Goal: Task Accomplishment & Management: Use online tool/utility

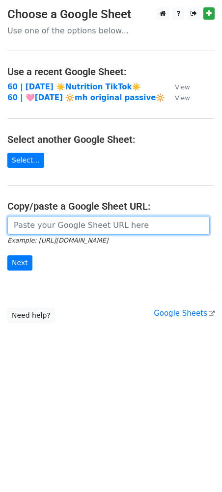
click at [128, 232] on input "url" at bounding box center [108, 225] width 202 height 19
paste input "https://docs.google.com/spreadsheets/d/1R1vHlPHoZx-hsQ81bXiDyoFqxZ7ibXb0P-nywe2…"
type input "https://docs.google.com/spreadsheets/d/1R1vHlPHoZx-hsQ81bXiDyoFqxZ7ibXb0P-nywe2…"
click at [7, 255] on input "Next" at bounding box center [19, 262] width 25 height 15
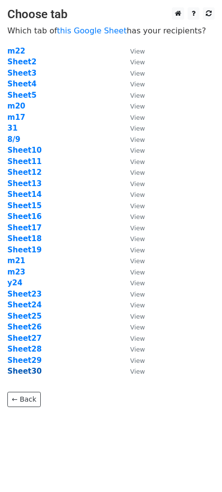
click at [26, 368] on strong "Sheet30" at bounding box center [24, 371] width 34 height 9
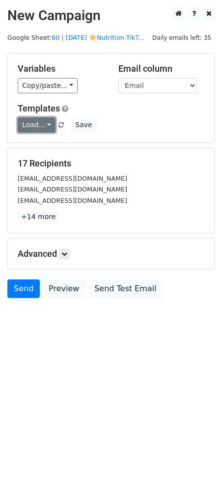
click at [36, 131] on link "Load..." at bounding box center [37, 124] width 38 height 15
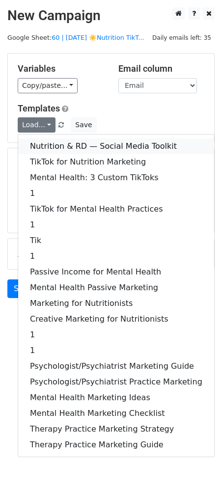
click at [56, 147] on link "Nutrition & RD — Social Media Toolkit" at bounding box center [116, 147] width 196 height 16
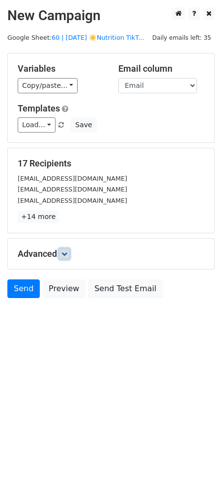
click at [65, 255] on icon at bounding box center [64, 254] width 6 height 6
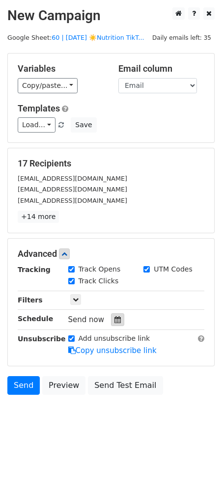
click at [114, 320] on icon at bounding box center [117, 319] width 6 height 7
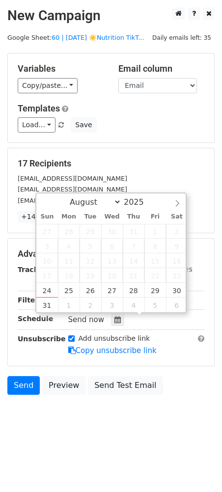
click at [186, 286] on div "Tracking Track Opens UTM Codes Track Clicks Filters Only include spreadsheet ro…" at bounding box center [111, 310] width 187 height 92
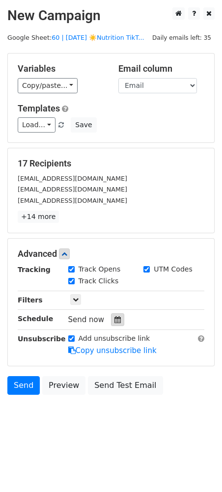
click at [114, 318] on icon at bounding box center [117, 319] width 6 height 7
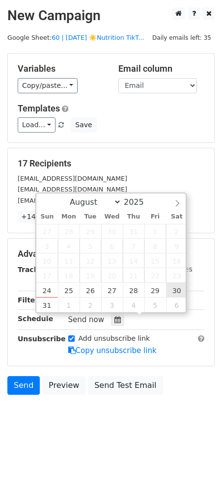
type input "2025-08-30 12:00"
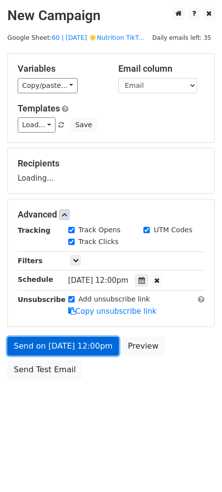
click at [96, 345] on link "Send on Aug 30 at 12:00pm" at bounding box center [62, 346] width 111 height 19
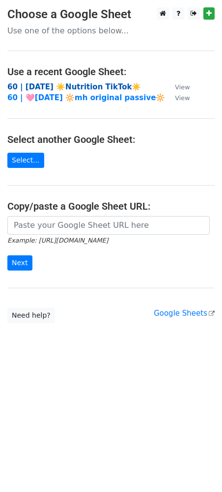
click at [74, 85] on strong "60 | AUG 9 ☀️Nutrition TikTok☀️" at bounding box center [74, 87] width 134 height 9
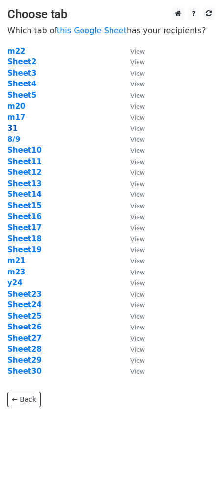
click at [12, 129] on strong "31" at bounding box center [12, 128] width 10 height 9
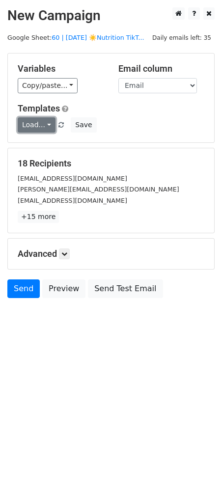
click at [29, 121] on link "Load..." at bounding box center [37, 124] width 38 height 15
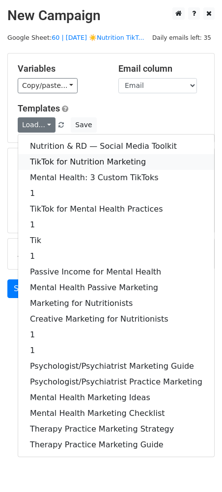
click at [90, 157] on link "TikTok for Nutrition Marketing" at bounding box center [116, 162] width 196 height 16
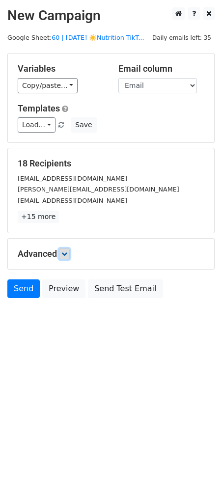
click at [67, 251] on icon at bounding box center [64, 254] width 6 height 6
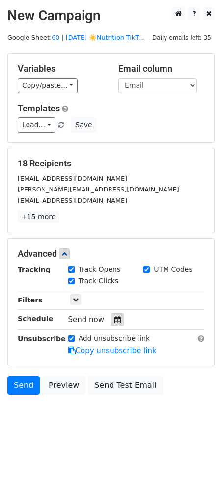
click at [112, 315] on div at bounding box center [117, 319] width 13 height 13
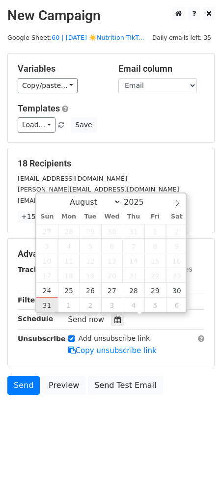
type input "2025-08-31 12:00"
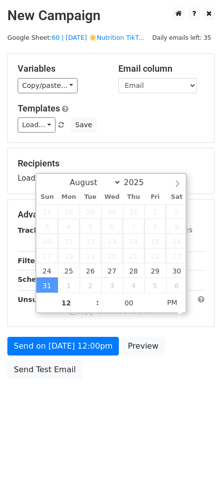
click at [51, 358] on div "Send on Aug 31 at 12:00pm Preview Send Test Email" at bounding box center [111, 360] width 222 height 47
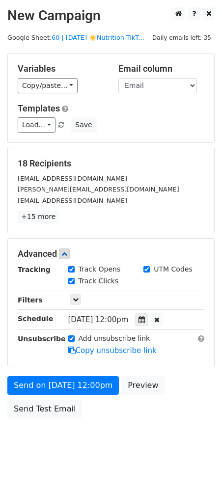
click at [54, 353] on div "Unsubscribe" at bounding box center [35, 344] width 51 height 23
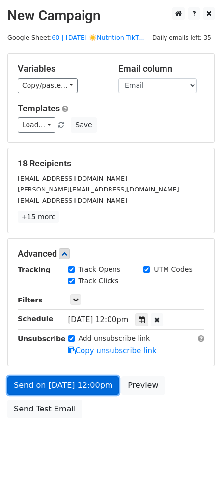
click at [52, 384] on link "Send on Aug 31 at 12:00pm" at bounding box center [62, 385] width 111 height 19
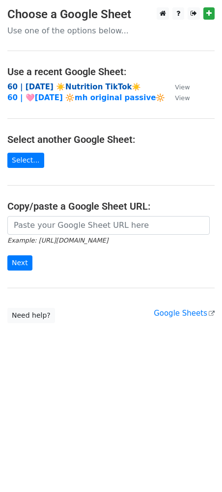
click at [69, 85] on strong "60 | [DATE] ☀️Nutrition TikTok☀️" at bounding box center [74, 87] width 134 height 9
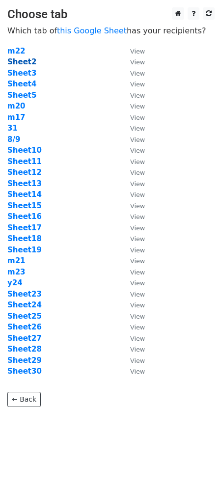
click at [20, 62] on strong "Sheet2" at bounding box center [21, 61] width 29 height 9
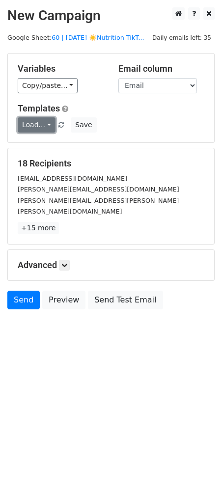
click at [37, 127] on link "Load..." at bounding box center [37, 124] width 38 height 15
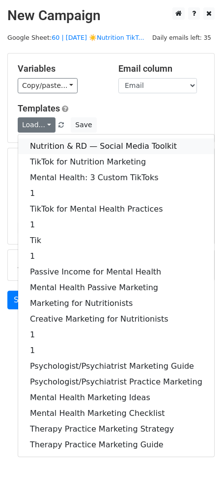
click at [59, 148] on link "Nutrition & RD — Social Media Toolkit" at bounding box center [116, 147] width 196 height 16
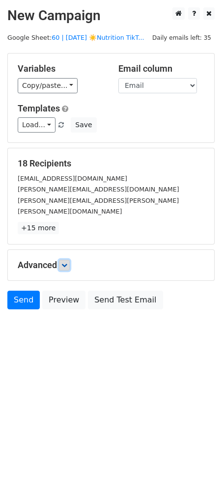
click at [62, 260] on link at bounding box center [64, 265] width 11 height 11
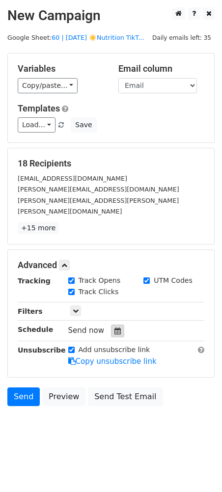
click at [114, 328] on icon at bounding box center [117, 331] width 6 height 7
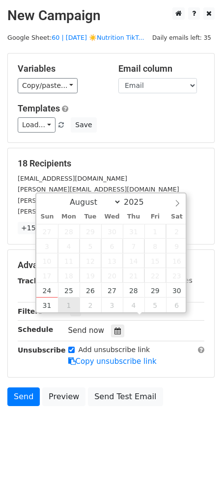
type input "2025-09-01 12:00"
select select "8"
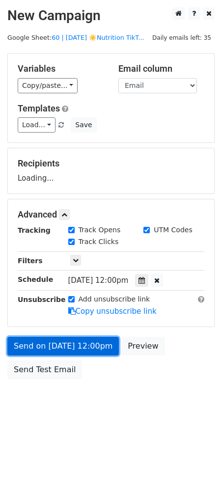
click at [63, 343] on link "Send on Sep 1 at 12:00pm" at bounding box center [62, 346] width 111 height 19
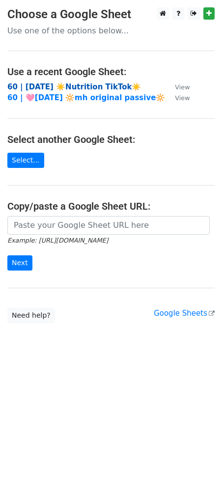
click at [66, 85] on strong "60 | AUG 9 ☀️Nutrition TikTok☀️" at bounding box center [74, 87] width 134 height 9
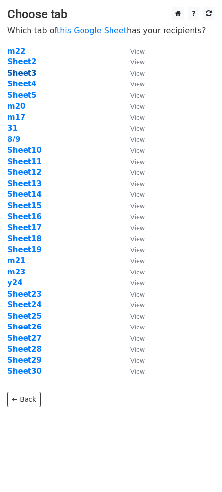
click at [23, 73] on strong "Sheet3" at bounding box center [21, 73] width 29 height 9
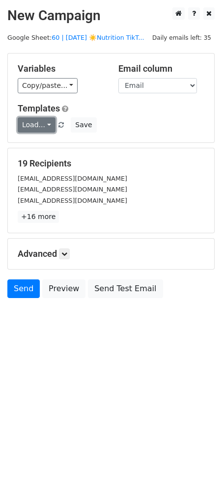
click at [41, 123] on link "Load..." at bounding box center [37, 124] width 38 height 15
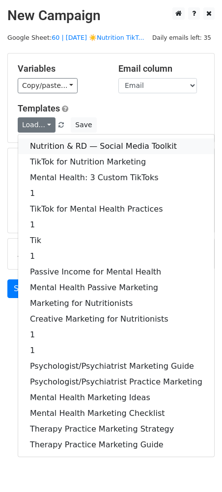
click at [50, 147] on link "Nutrition & RD — Social Media Toolkit" at bounding box center [116, 147] width 196 height 16
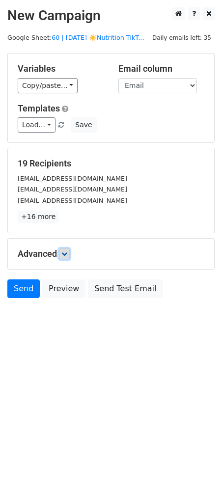
click at [64, 251] on icon at bounding box center [64, 254] width 6 height 6
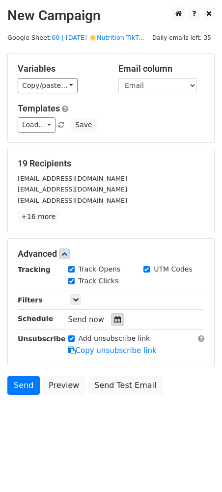
click at [114, 319] on icon at bounding box center [117, 319] width 6 height 7
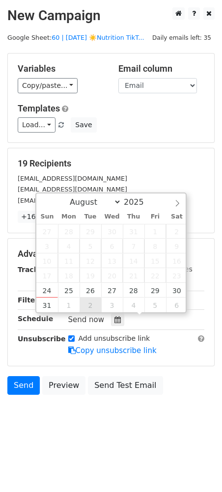
type input "2025-09-02 12:00"
select select "8"
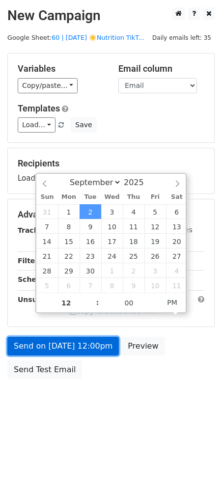
click at [77, 347] on link "Send on Sep 2 at 12:00pm" at bounding box center [62, 346] width 111 height 19
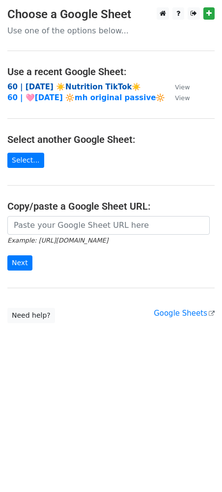
click at [100, 85] on strong "60 | [DATE] ☀️Nutrition TikTok☀️" at bounding box center [74, 87] width 134 height 9
click at [72, 84] on strong "60 | [DATE] ☀️Nutrition TikTok☀️" at bounding box center [74, 87] width 134 height 9
click at [66, 83] on strong "60 | AUG 9 ☀️Nutrition TikTok☀️" at bounding box center [74, 87] width 134 height 9
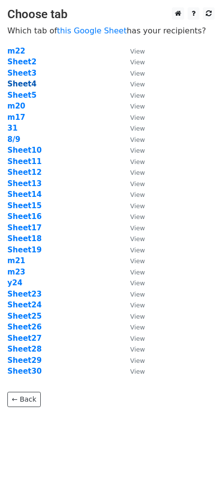
click at [24, 82] on strong "Sheet4" at bounding box center [21, 84] width 29 height 9
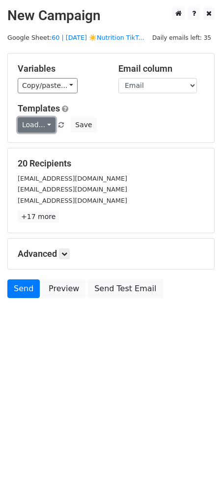
click at [38, 125] on link "Load..." at bounding box center [37, 124] width 38 height 15
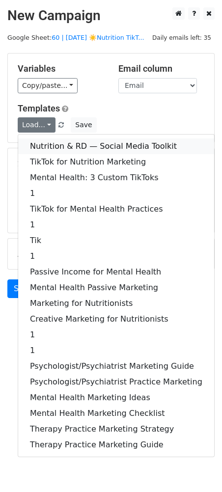
click at [49, 143] on link "Nutrition & RD — Social Media Toolkit" at bounding box center [116, 147] width 196 height 16
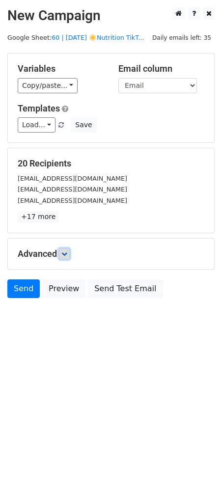
click at [70, 251] on link at bounding box center [64, 254] width 11 height 11
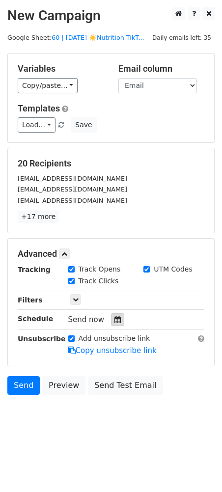
click at [111, 321] on div at bounding box center [117, 319] width 13 height 13
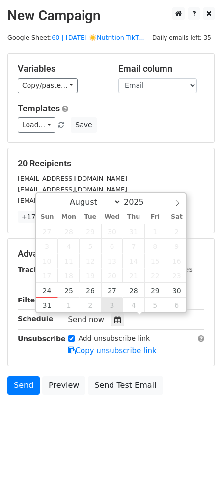
type input "2025-09-03 12:00"
select select "8"
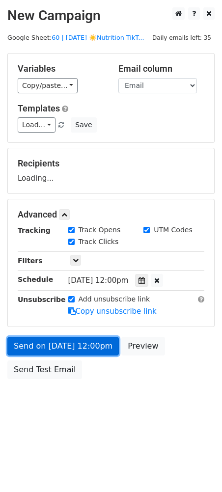
click at [97, 338] on link "Send on Sep 3 at 12:00pm" at bounding box center [62, 346] width 111 height 19
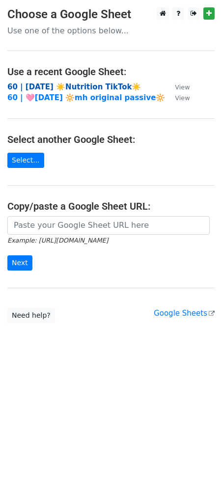
click at [72, 86] on strong "60 | AUG 9 ☀️Nutrition TikTok☀️" at bounding box center [74, 87] width 134 height 9
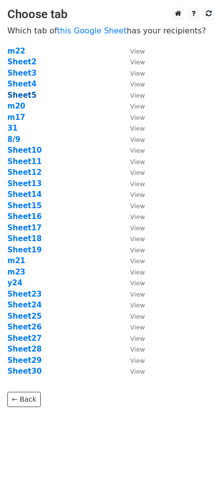
click at [29, 96] on strong "Sheet5" at bounding box center [21, 95] width 29 height 9
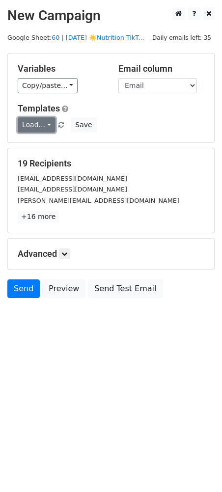
click at [41, 124] on link "Load..." at bounding box center [37, 124] width 38 height 15
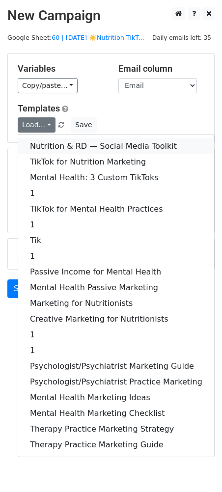
click at [77, 142] on link "Nutrition & RD — Social Media Toolkit" at bounding box center [116, 147] width 196 height 16
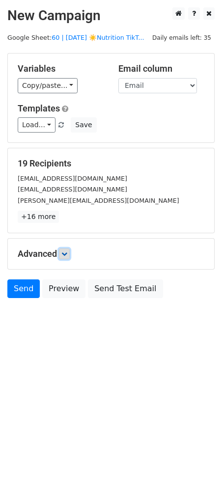
click at [65, 252] on icon at bounding box center [64, 254] width 6 height 6
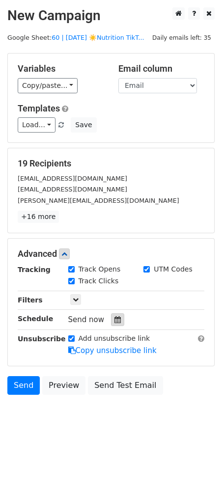
click at [114, 316] on icon at bounding box center [117, 319] width 6 height 7
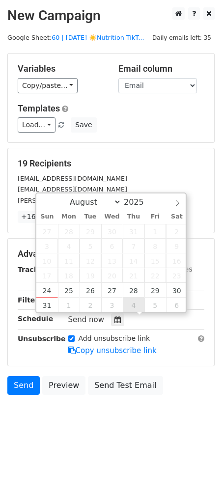
type input "[DATE] 12:00"
select select "8"
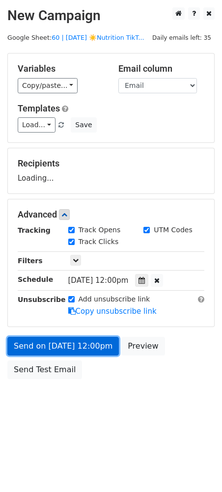
click at [98, 340] on form "Variables Copy/paste... {{Name}} {{Email}} Email column Name Email Templates Lo…" at bounding box center [110, 218] width 207 height 331
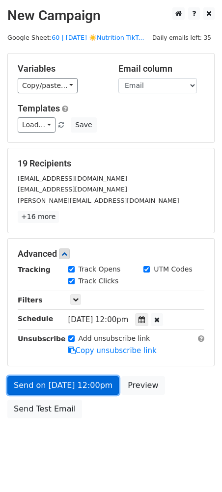
click at [44, 382] on link "Send on [DATE] 12:00pm" at bounding box center [62, 385] width 111 height 19
